Goal: Task Accomplishment & Management: Use online tool/utility

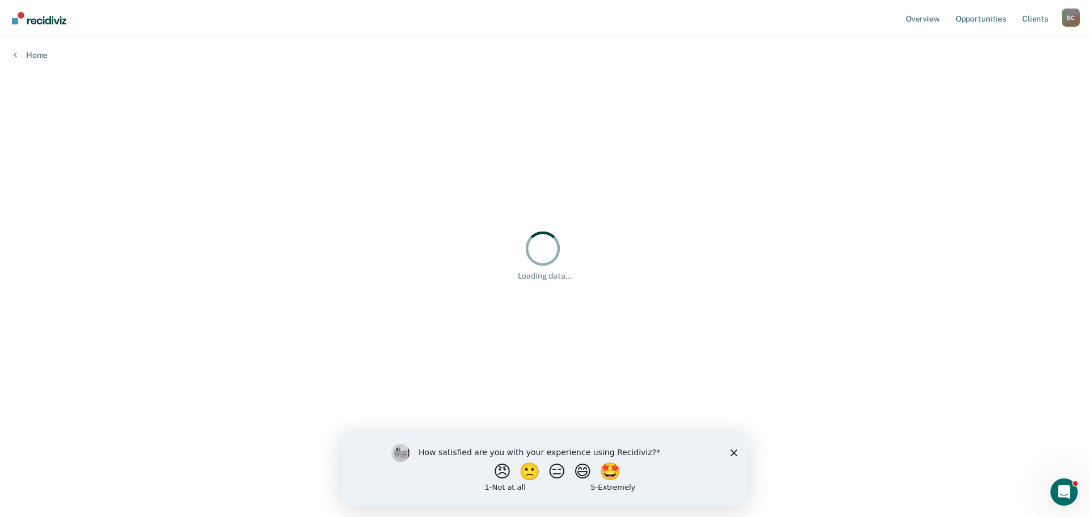
click at [740, 451] on div "How satisfied are you with your experience using Recidiviz? 😠 🙁 😑 😄 🤩 1 - Not a…" at bounding box center [544, 467] width 406 height 73
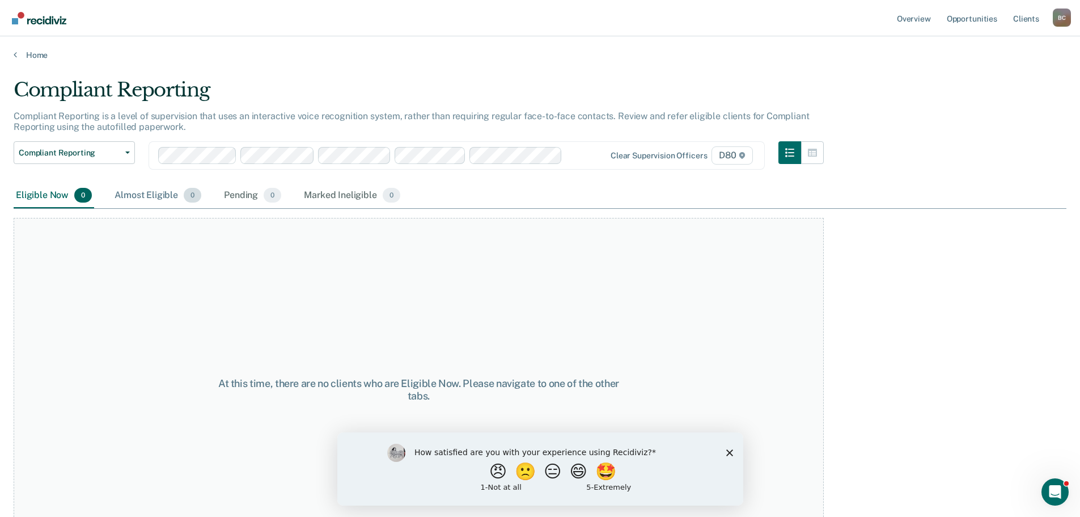
click at [132, 198] on div "Almost Eligible 0" at bounding box center [157, 195] width 91 height 25
click at [256, 193] on div "Pending 0" at bounding box center [253, 195] width 62 height 25
click at [326, 192] on div "Marked Ineligible 0" at bounding box center [352, 195] width 101 height 25
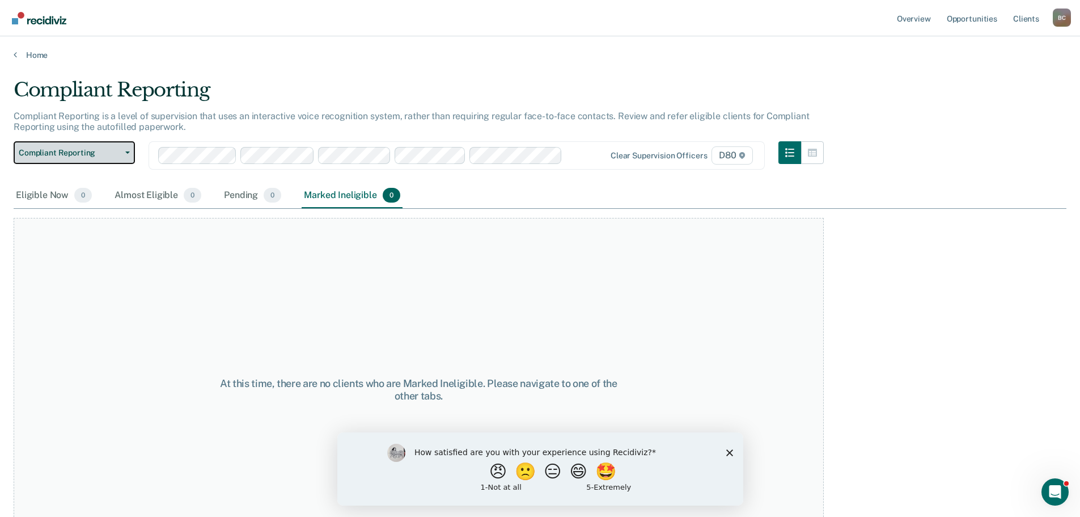
click at [57, 152] on span "Compliant Reporting" at bounding box center [70, 153] width 102 height 10
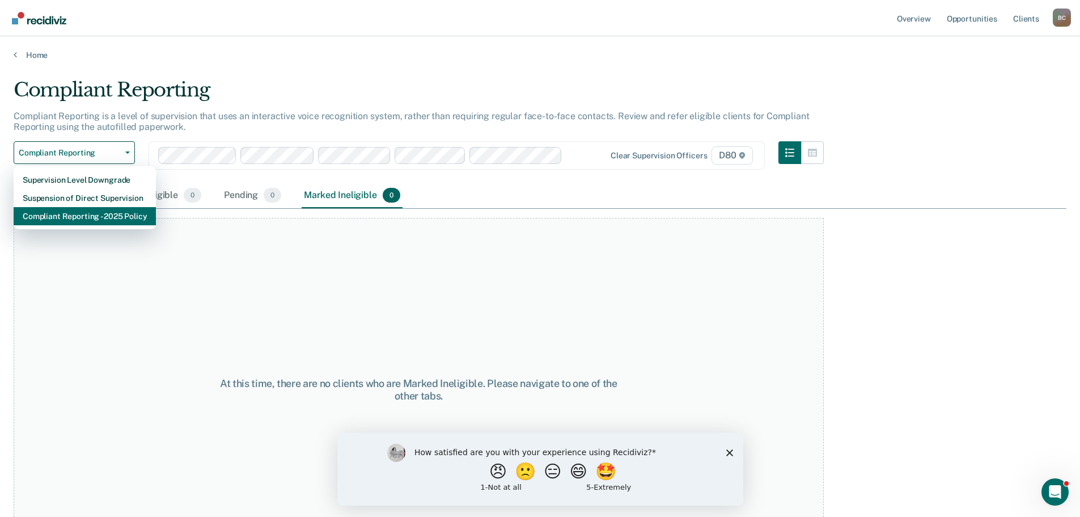
click at [71, 217] on div "Compliant Reporting - 2025 Policy" at bounding box center [85, 216] width 124 height 18
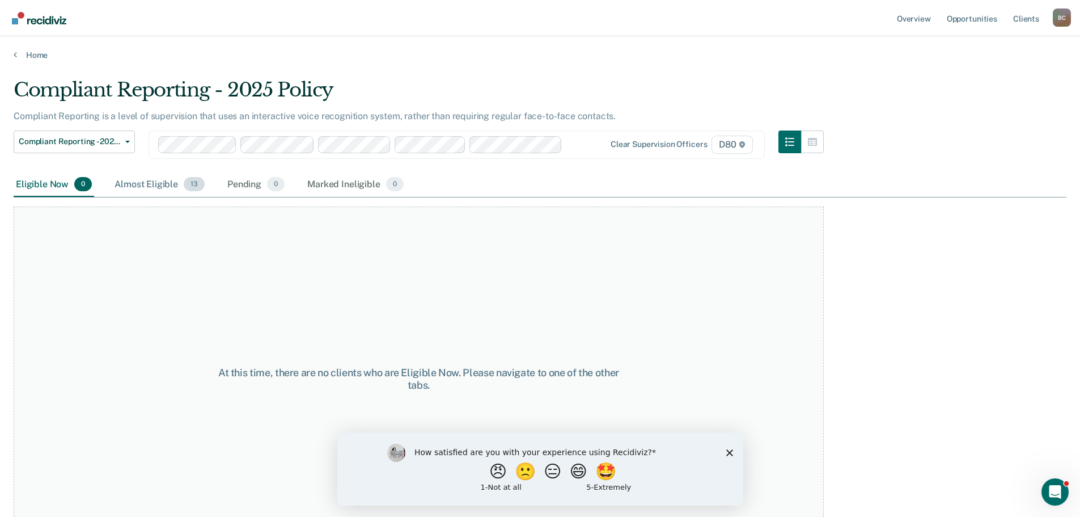
click at [148, 180] on div "Almost Eligible 13" at bounding box center [159, 184] width 95 height 25
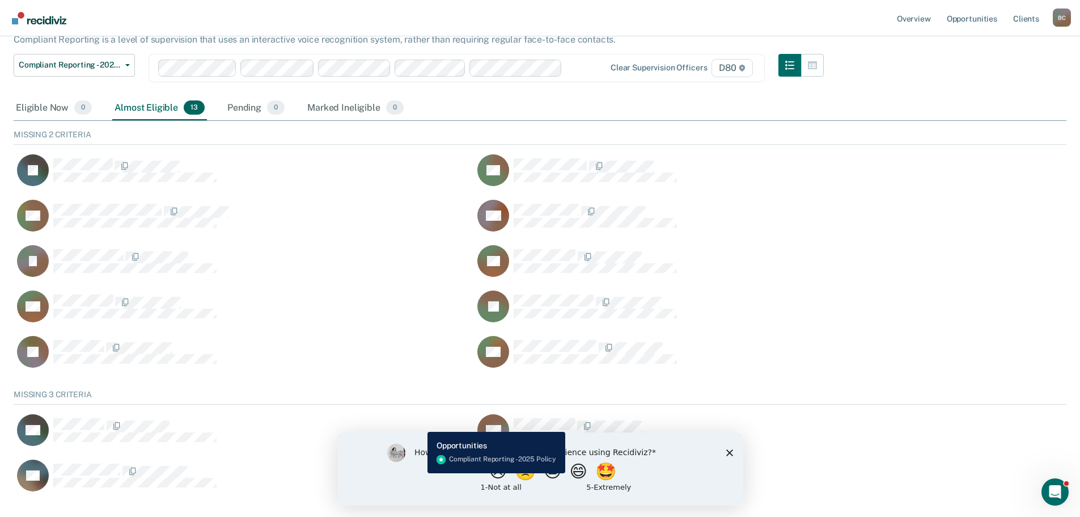
scroll to position [57, 0]
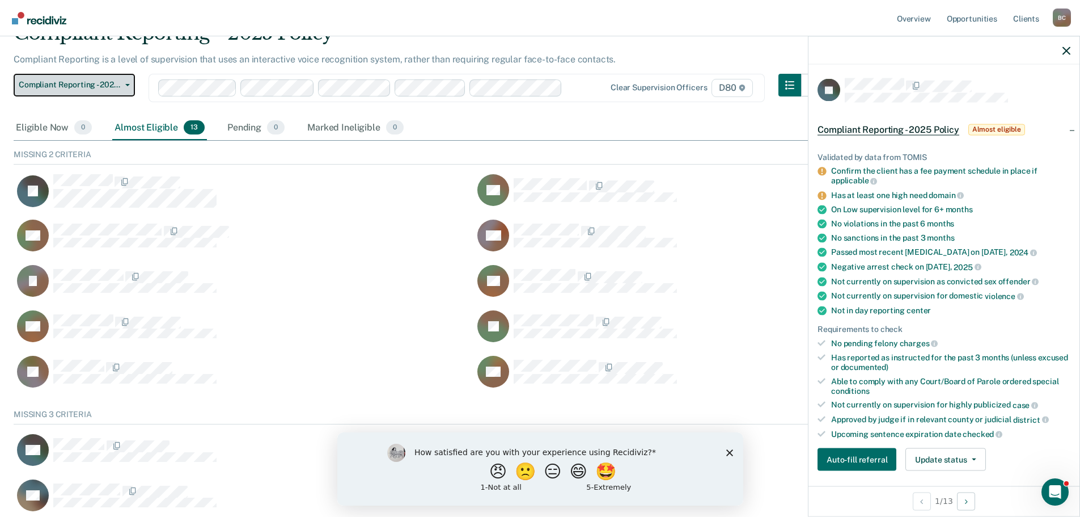
click at [50, 84] on span "Compliant Reporting - 2025 Policy" at bounding box center [70, 85] width 102 height 10
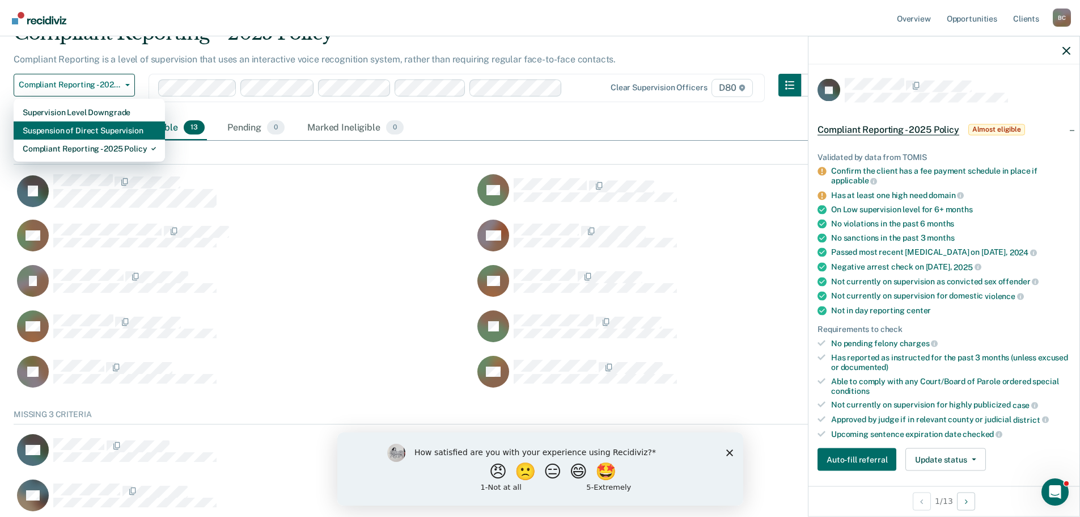
click at [57, 132] on div "Suspension of Direct Supervision" at bounding box center [89, 130] width 133 height 18
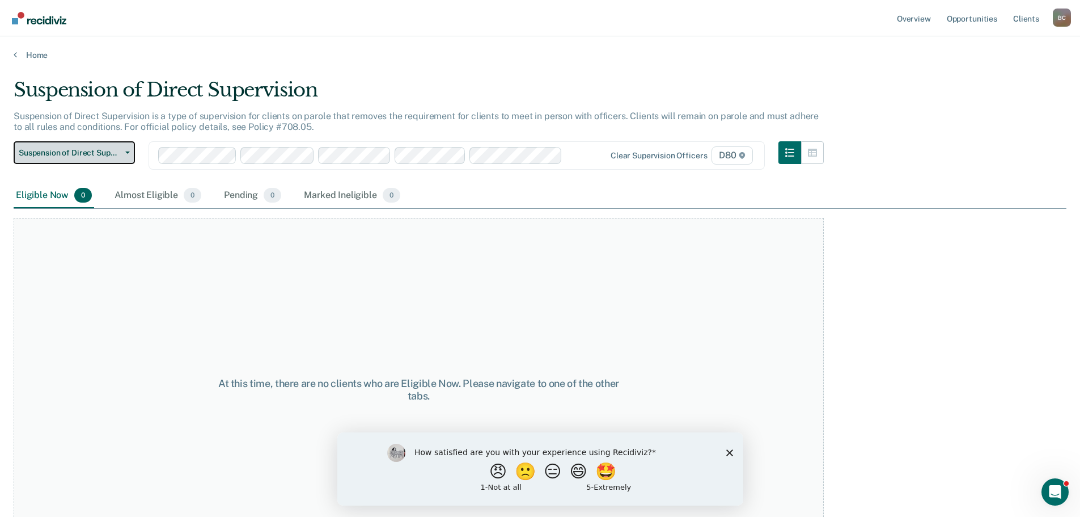
click at [91, 153] on span "Suspension of Direct Supervision" at bounding box center [70, 153] width 102 height 10
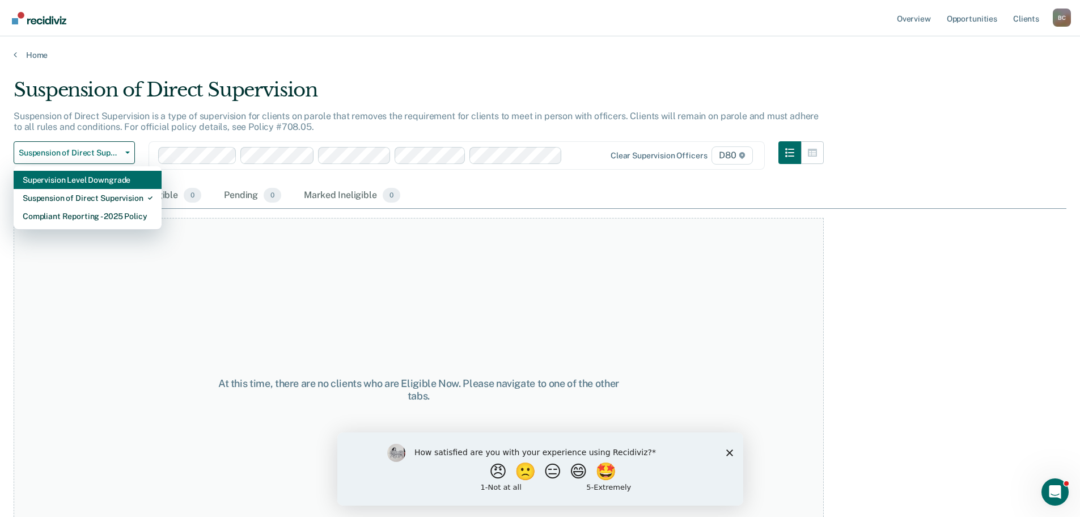
click at [81, 182] on div "Supervision Level Downgrade" at bounding box center [88, 180] width 130 height 18
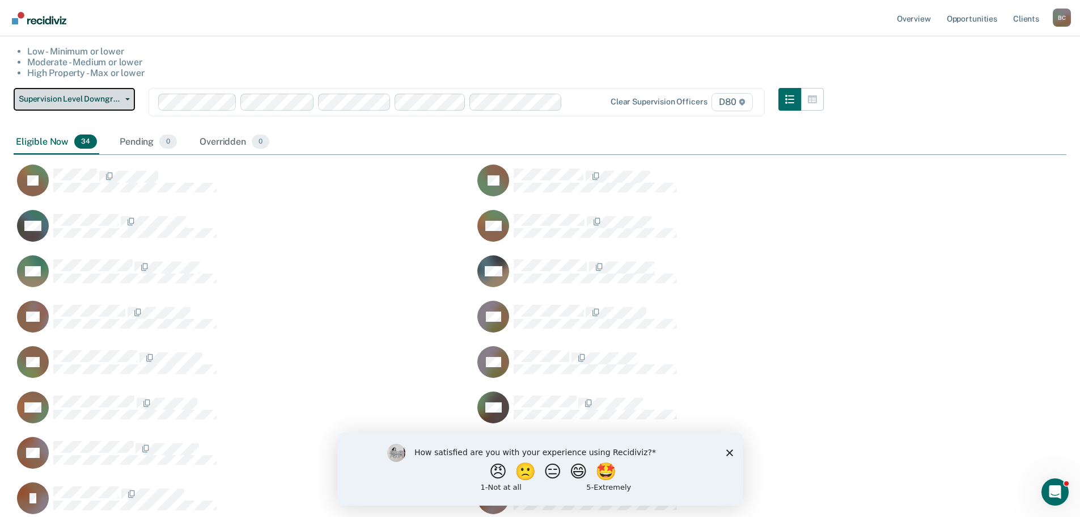
scroll to position [113, 0]
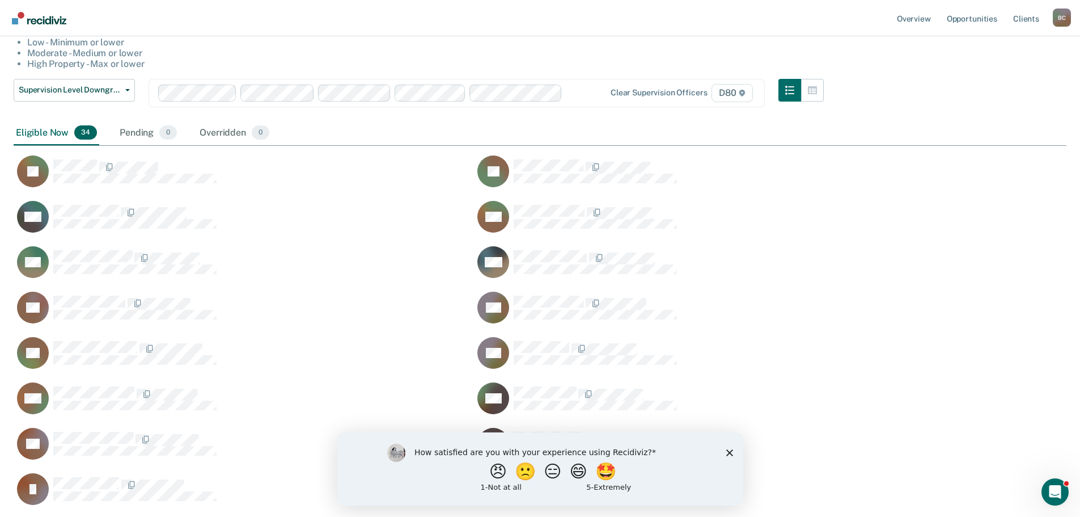
click at [731, 450] on icon "Close survey" at bounding box center [729, 451] width 7 height 7
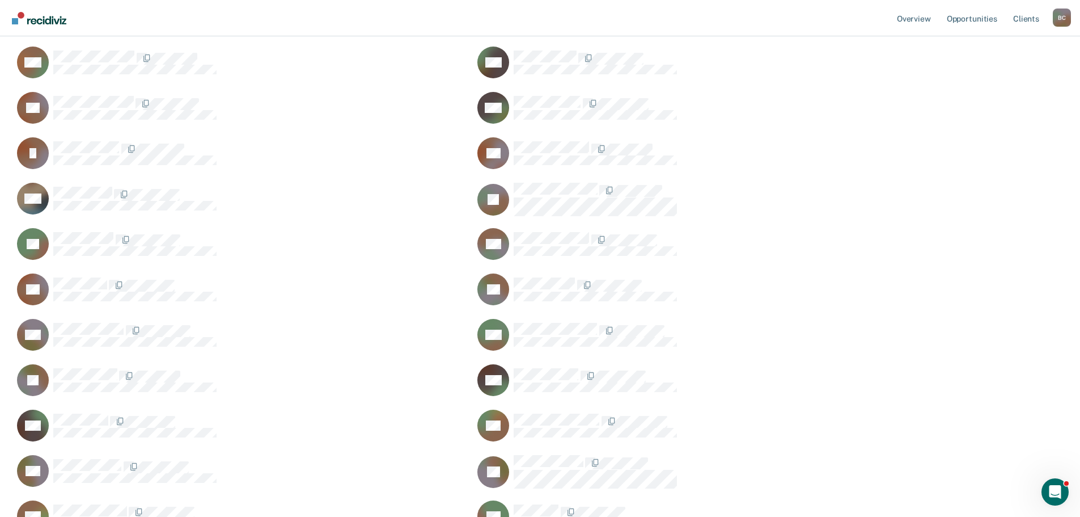
scroll to position [434, 0]
